Goal: Transaction & Acquisition: Obtain resource

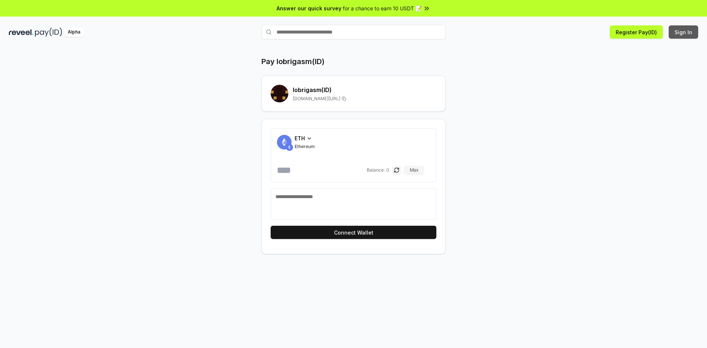
click at [671, 33] on button "Sign In" at bounding box center [683, 31] width 29 height 13
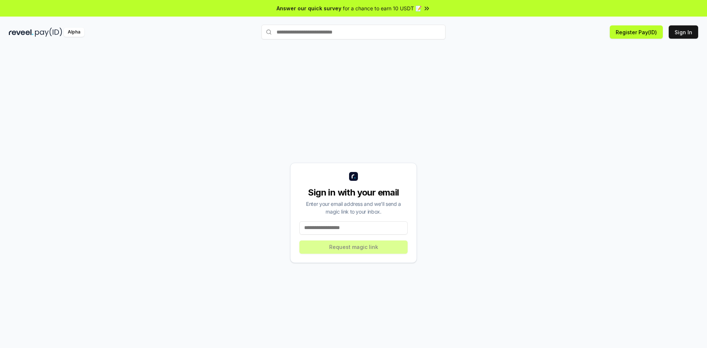
click at [333, 229] on input at bounding box center [353, 227] width 108 height 13
click at [336, 227] on input at bounding box center [353, 227] width 108 height 13
type input "**********"
click at [383, 246] on button "Request magic link" at bounding box center [353, 246] width 108 height 13
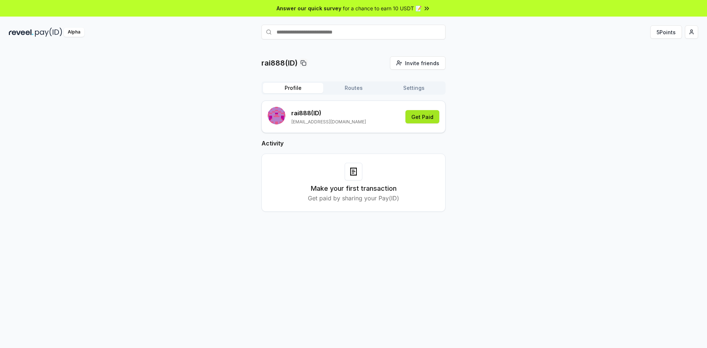
click at [425, 117] on button "Get Paid" at bounding box center [422, 116] width 34 height 13
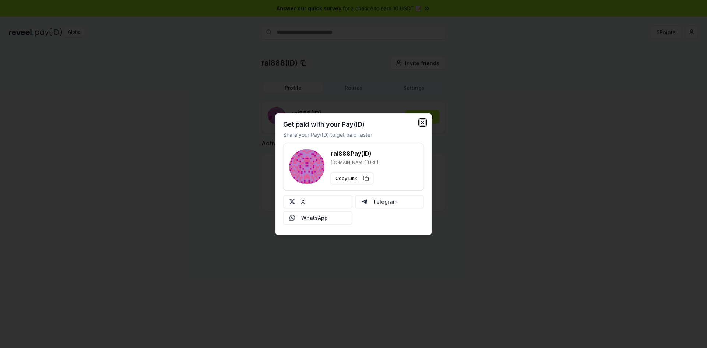
click at [421, 122] on icon "button" at bounding box center [423, 122] width 6 height 6
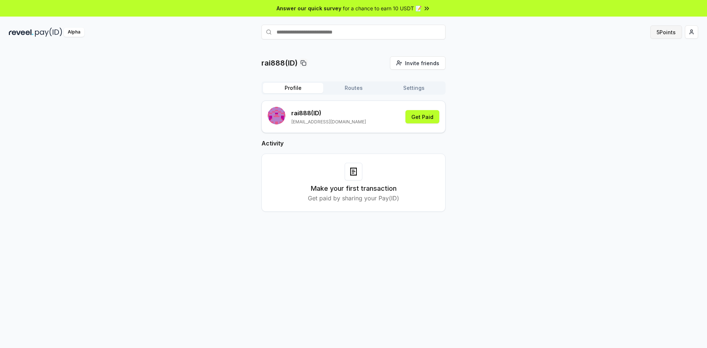
click at [668, 30] on button "5 Points" at bounding box center [666, 31] width 32 height 13
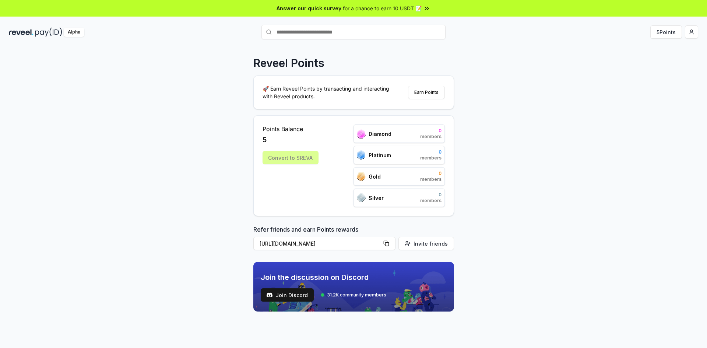
click at [290, 159] on div "Convert to $REVA" at bounding box center [291, 157] width 56 height 13
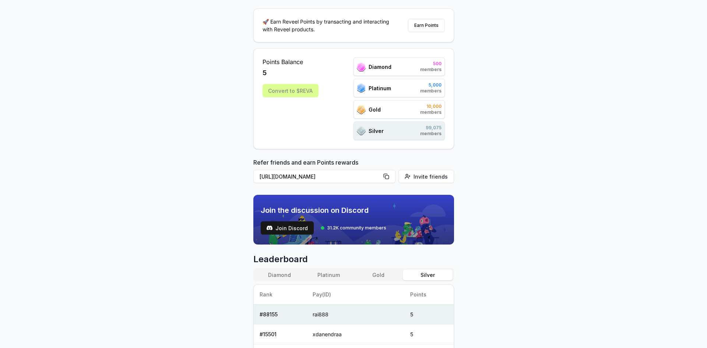
scroll to position [30, 0]
